Goal: Information Seeking & Learning: Find specific fact

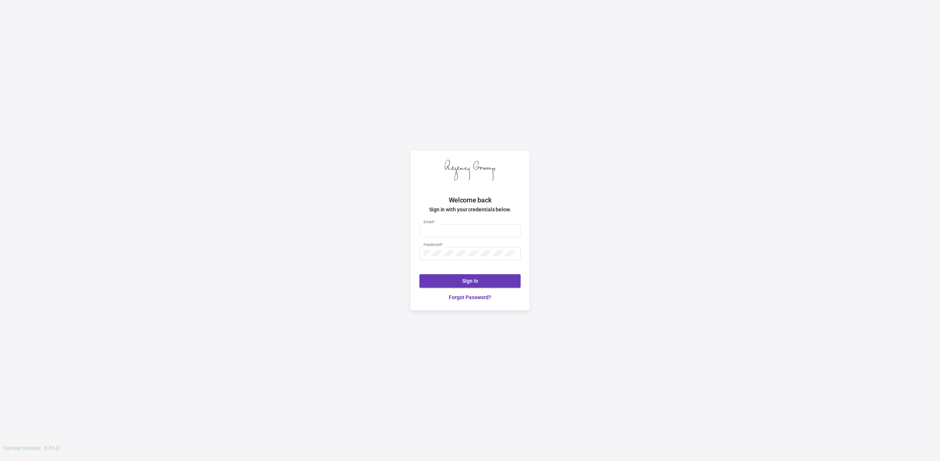
type input "[EMAIL_ADDRESS][DOMAIN_NAME]"
click at [466, 279] on span "Sign In" at bounding box center [470, 281] width 16 height 6
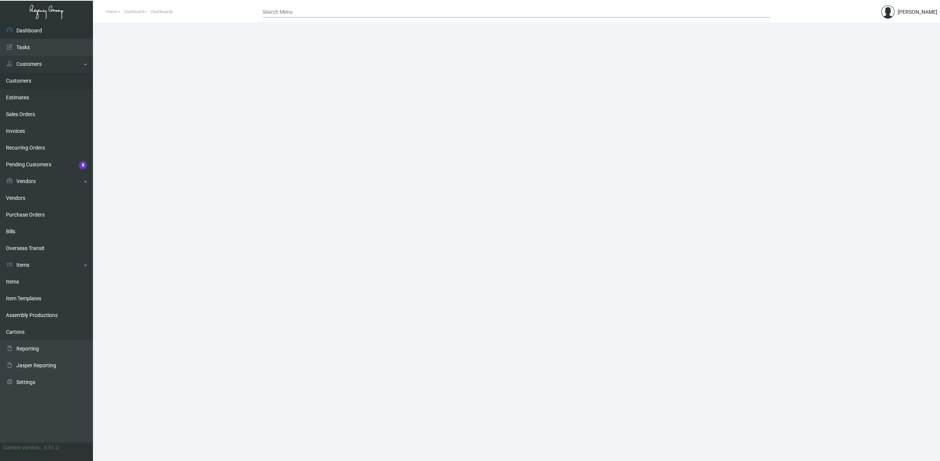
click at [23, 79] on link "Customers" at bounding box center [46, 81] width 93 height 17
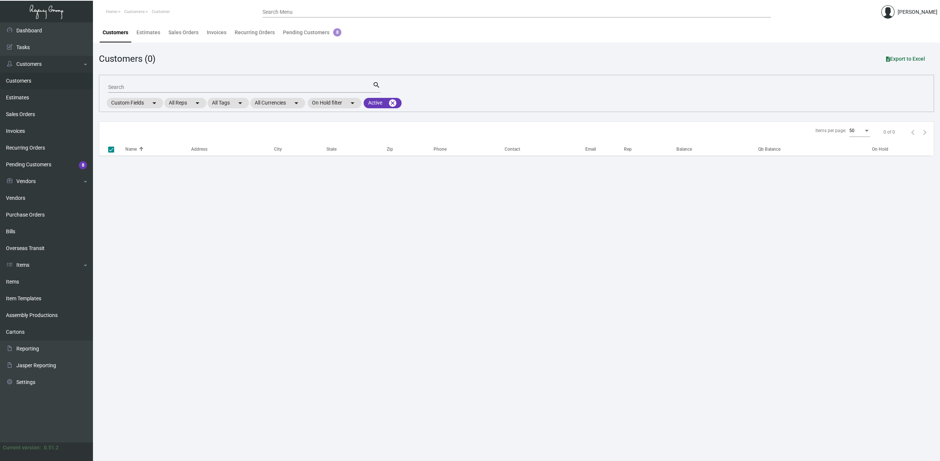
checkbox input "false"
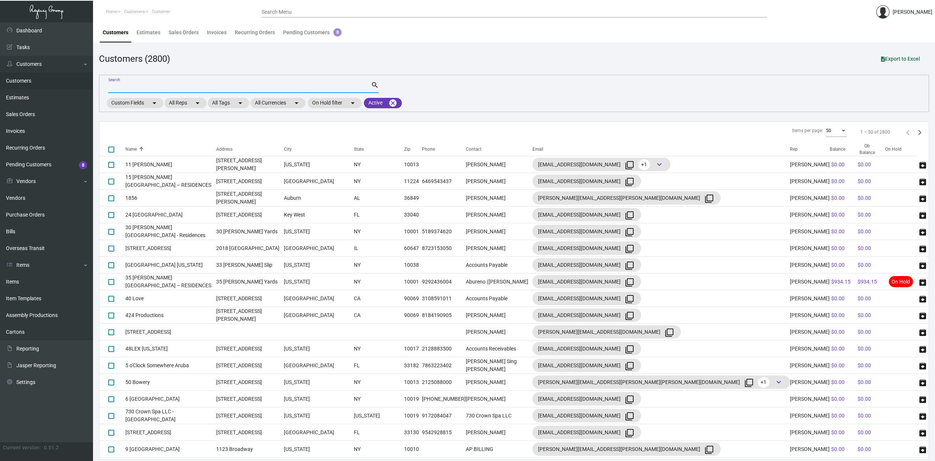
click at [181, 86] on input "Search" at bounding box center [239, 87] width 263 height 6
type input "ada hotel"
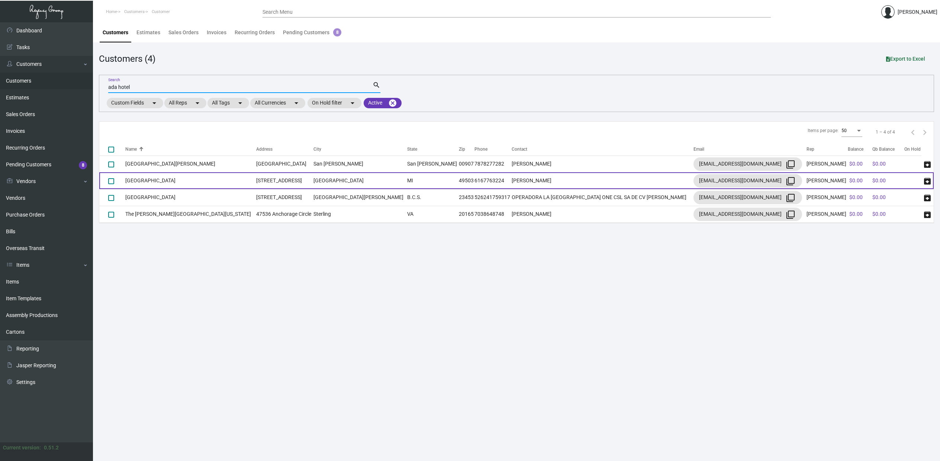
click at [142, 180] on td "[GEOGRAPHIC_DATA]" at bounding box center [190, 180] width 131 height 17
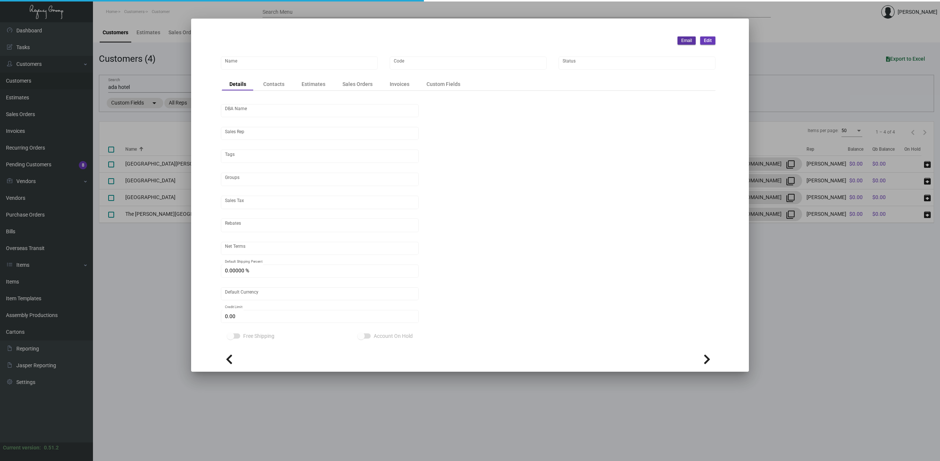
type input "[GEOGRAPHIC_DATA]"
type input "Ada"
type input "[PERSON_NAME]"
type input "Out of State"
type input "Pre"
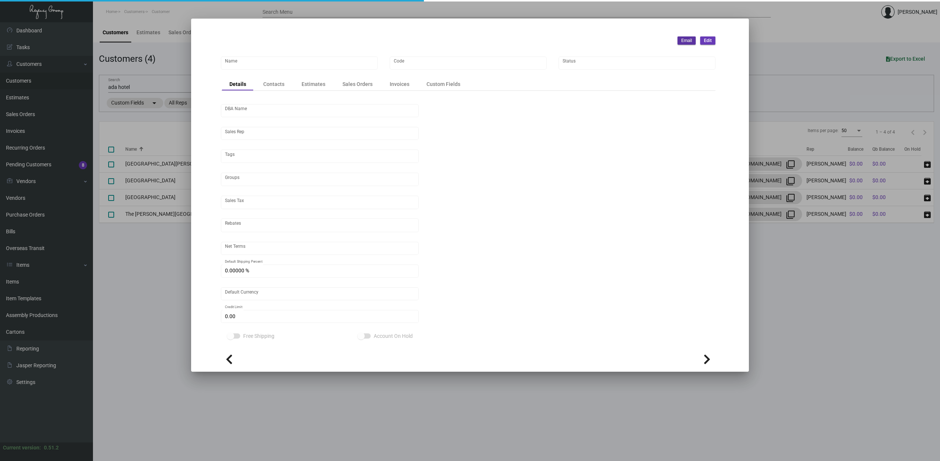
type input "United States Dollar $"
type input "$ 0.00"
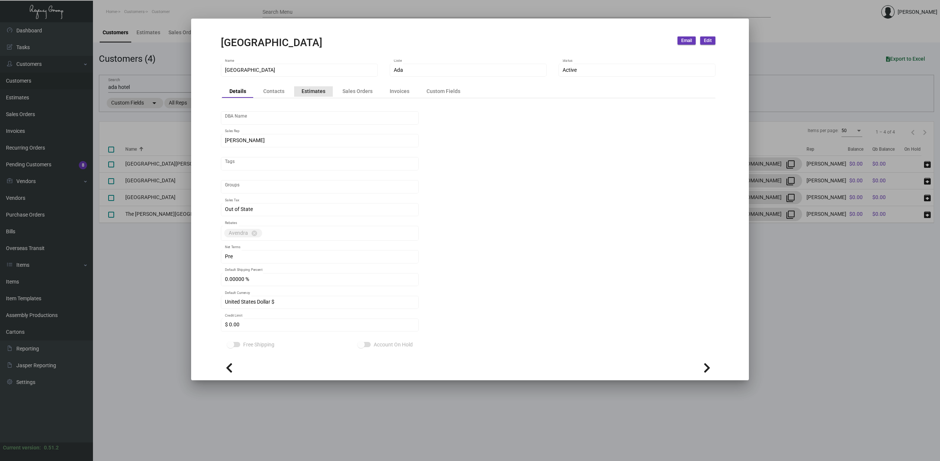
click at [313, 91] on div "Estimates" at bounding box center [314, 91] width 24 height 8
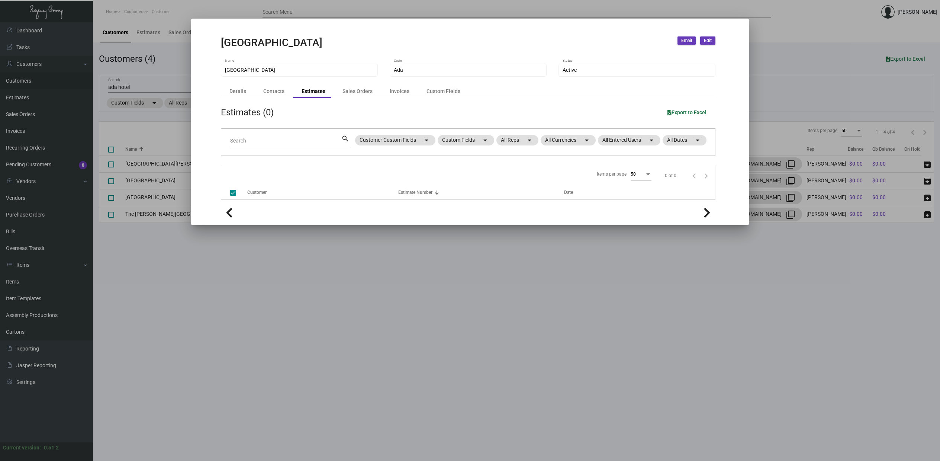
checkbox input "false"
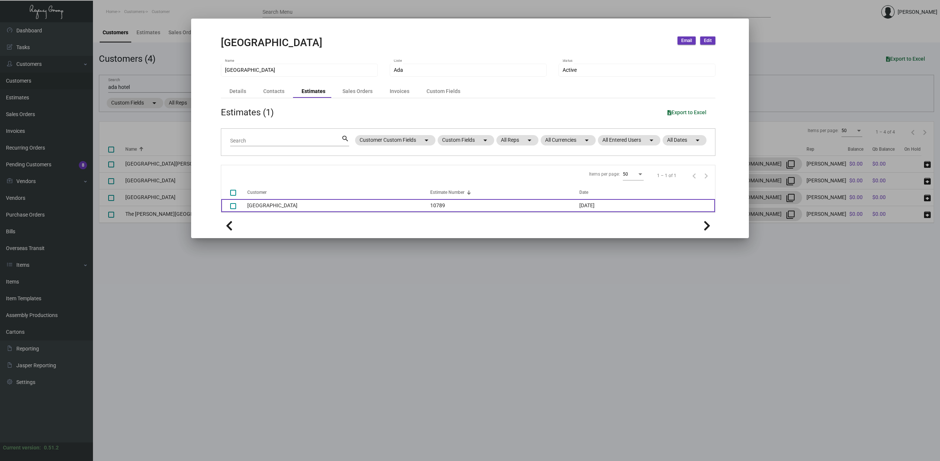
click at [258, 205] on td "[GEOGRAPHIC_DATA]" at bounding box center [338, 205] width 183 height 13
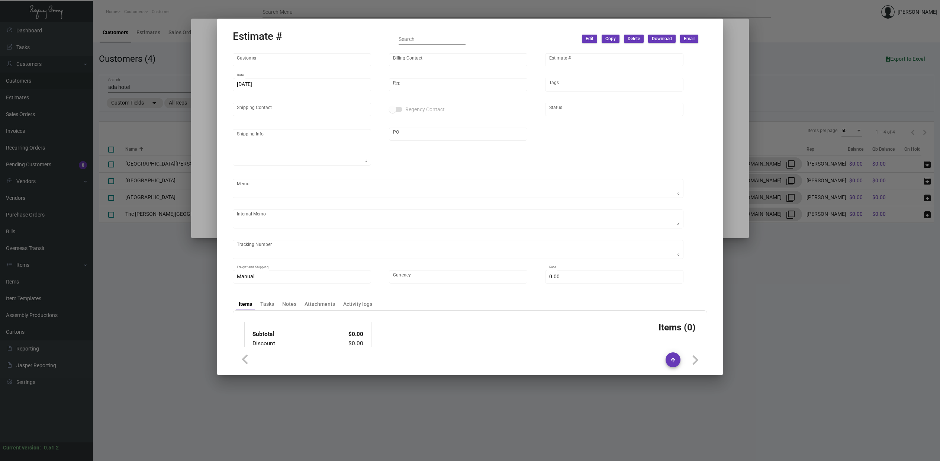
type input "[GEOGRAPHIC_DATA]"
type input "[PERSON_NAME]"
type input "10789"
type input "[DATE]"
type input "[PERSON_NAME]"
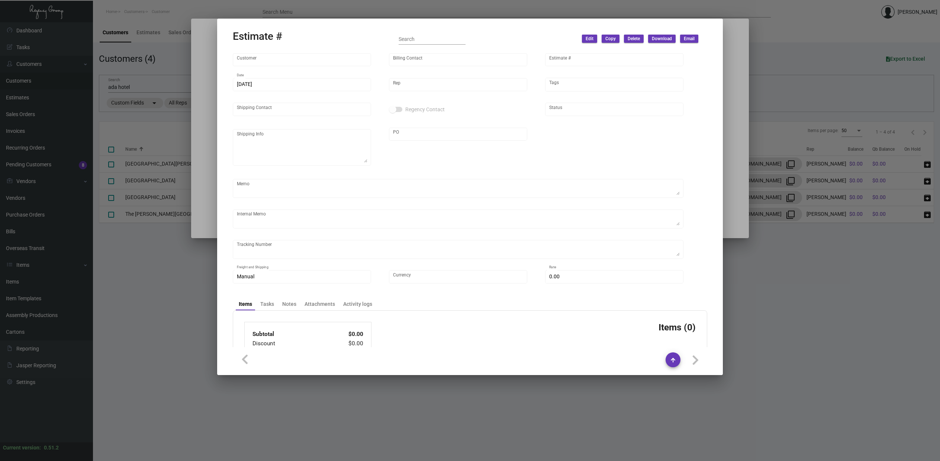
checkbox input "true"
type textarea "Regency Group NJ - [PERSON_NAME] [STREET_ADDRESS]"
type input "United States Dollar $"
type input "$ 0.00"
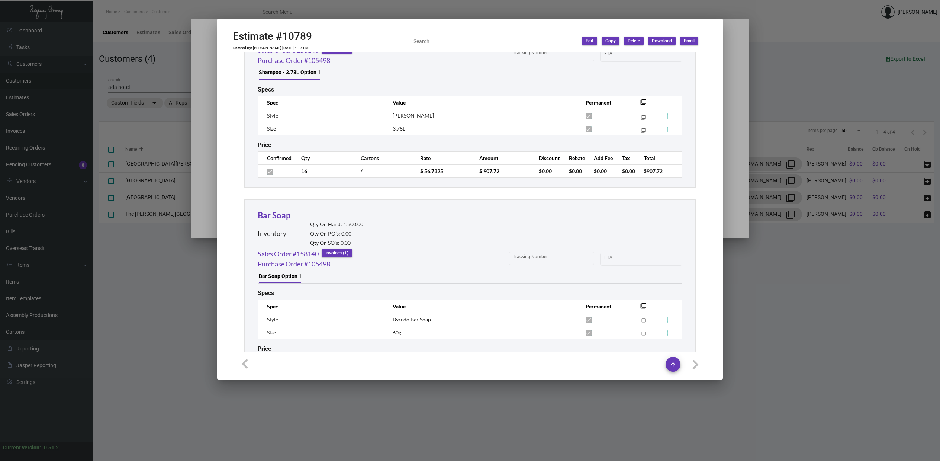
scroll to position [1897, 0]
drag, startPoint x: 391, startPoint y: 318, endPoint x: 434, endPoint y: 320, distance: 43.2
click at [434, 320] on td "Byredo Bar Soap" at bounding box center [481, 318] width 193 height 13
drag, startPoint x: 434, startPoint y: 320, endPoint x: 423, endPoint y: 321, distance: 10.8
copy span "Byredo Bar Soap"
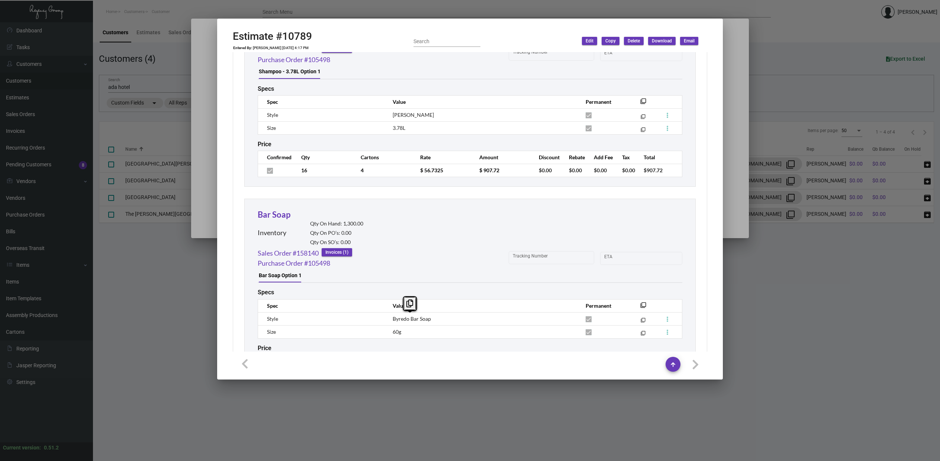
click at [403, 334] on td "60g" at bounding box center [481, 331] width 193 height 13
drag, startPoint x: 403, startPoint y: 334, endPoint x: 397, endPoint y: 319, distance: 16.2
click at [397, 319] on span "Byredo Bar Soap" at bounding box center [412, 318] width 38 height 6
copy tbody "Byredo Bar Soap filter_none Size 60g"
